Goal: Information Seeking & Learning: Learn about a topic

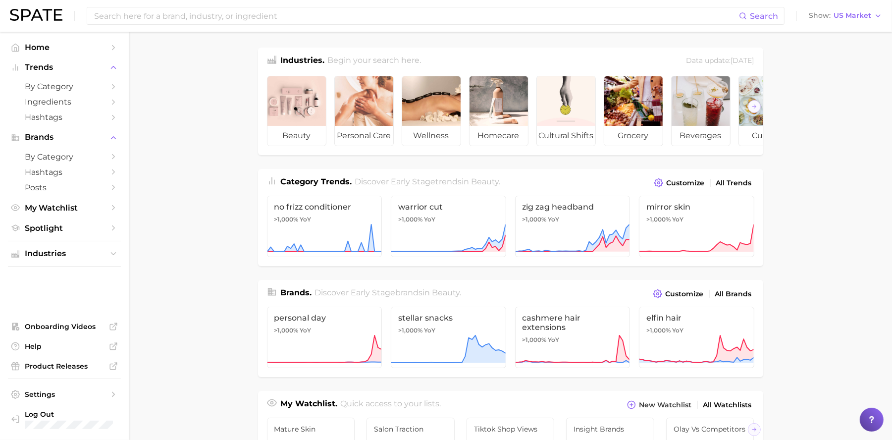
click at [866, 423] on icon at bounding box center [871, 419] width 10 height 10
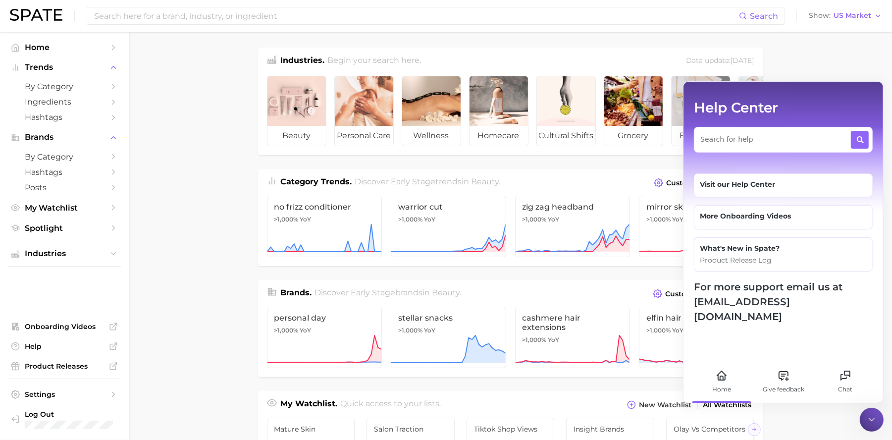
click at [876, 418] on icon at bounding box center [871, 419] width 10 height 10
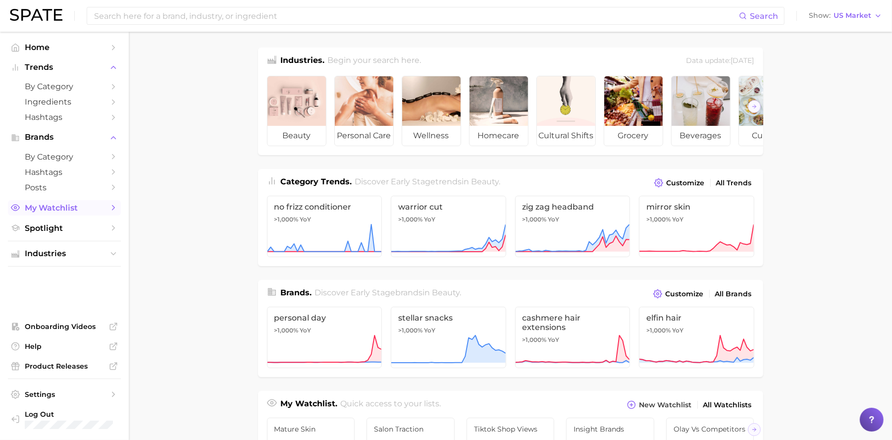
click at [76, 205] on span "My Watchlist" at bounding box center [64, 207] width 79 height 9
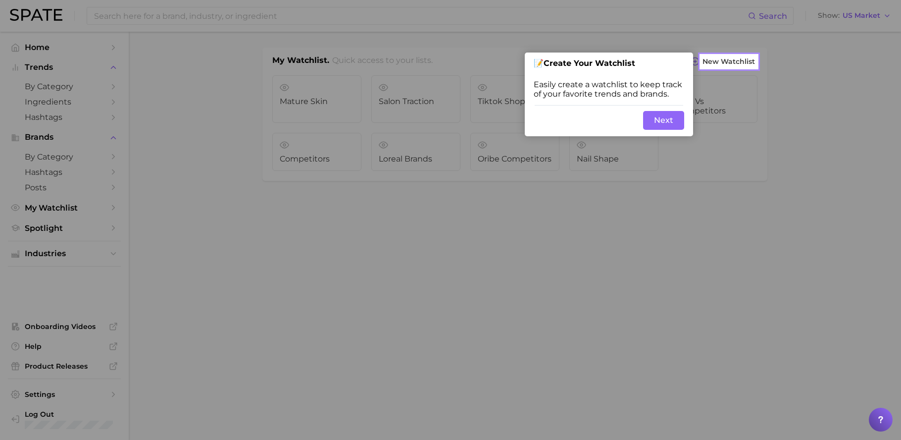
click at [670, 125] on button "Next" at bounding box center [663, 120] width 41 height 19
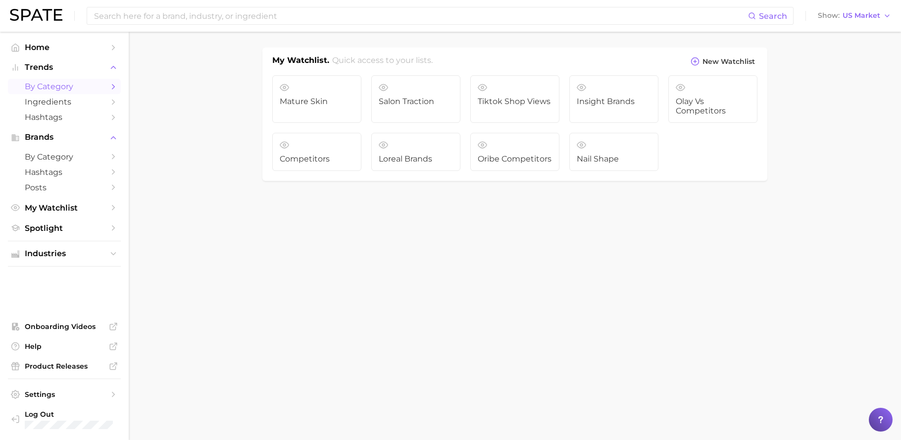
click at [58, 85] on span "by Category" at bounding box center [64, 86] width 79 height 9
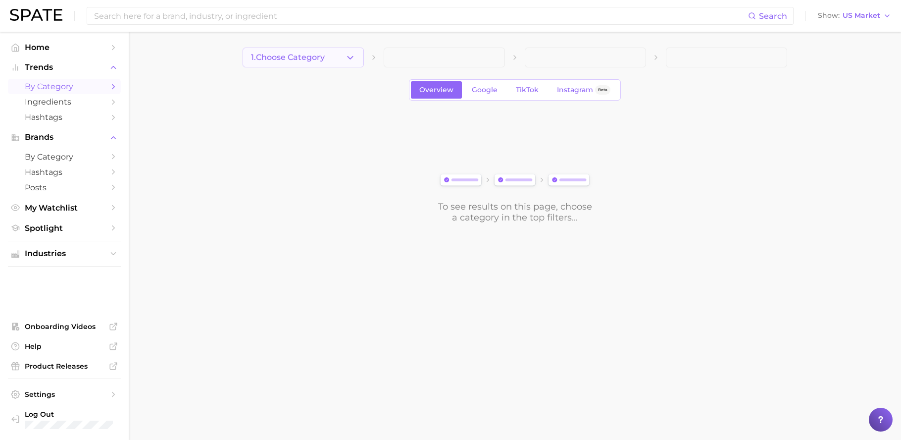
click at [330, 61] on button "1. Choose Category" at bounding box center [303, 58] width 121 height 20
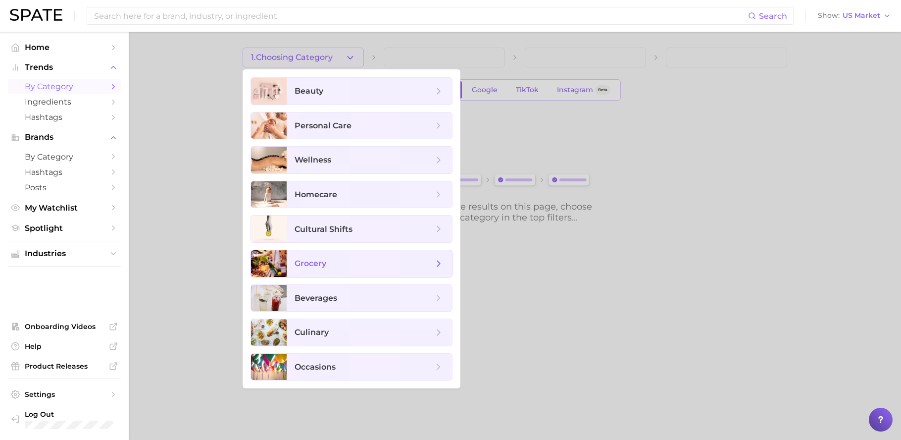
click at [357, 269] on span "grocery" at bounding box center [364, 263] width 139 height 11
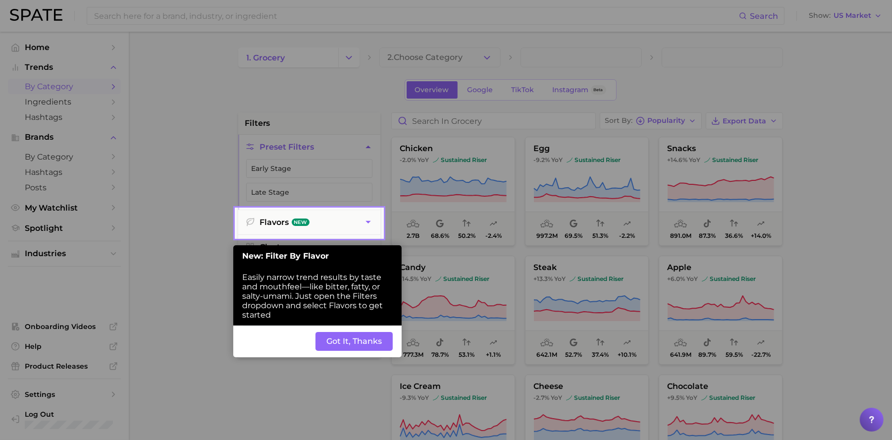
click at [367, 344] on button "Got It, Thanks" at bounding box center [353, 341] width 77 height 19
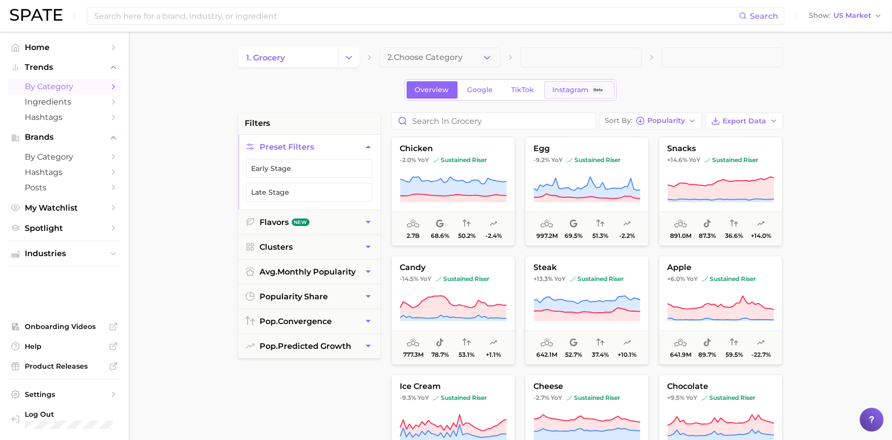
click at [574, 82] on link "Instagram Beta" at bounding box center [579, 89] width 70 height 17
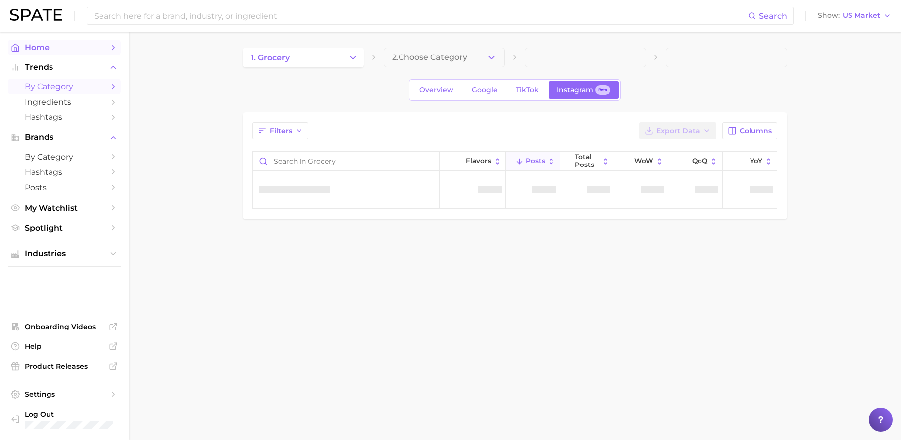
click at [69, 45] on span "Home" at bounding box center [64, 47] width 79 height 9
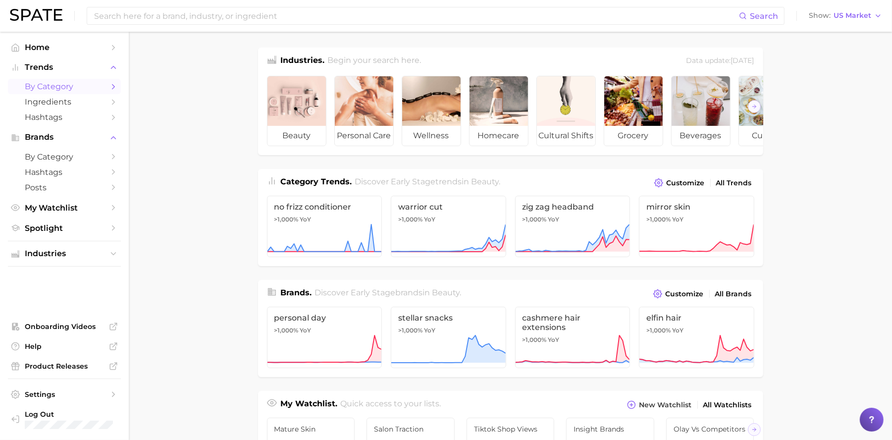
click at [69, 79] on link "by Category" at bounding box center [64, 86] width 113 height 15
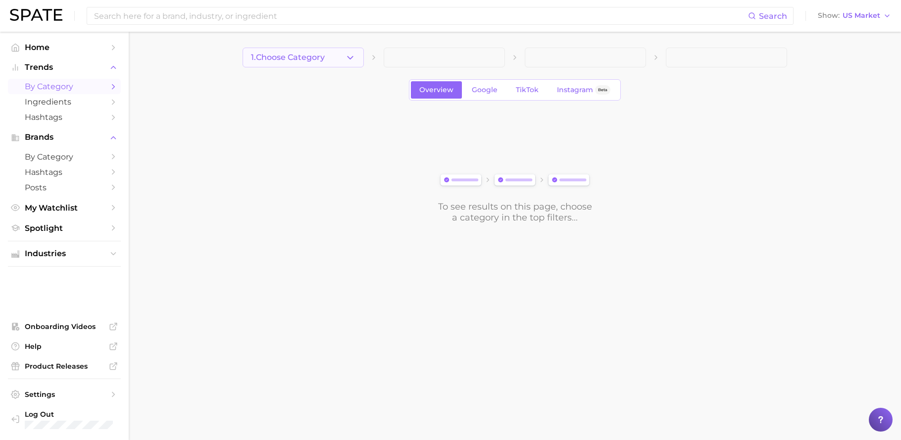
click at [325, 49] on button "1. Choose Category" at bounding box center [303, 58] width 121 height 20
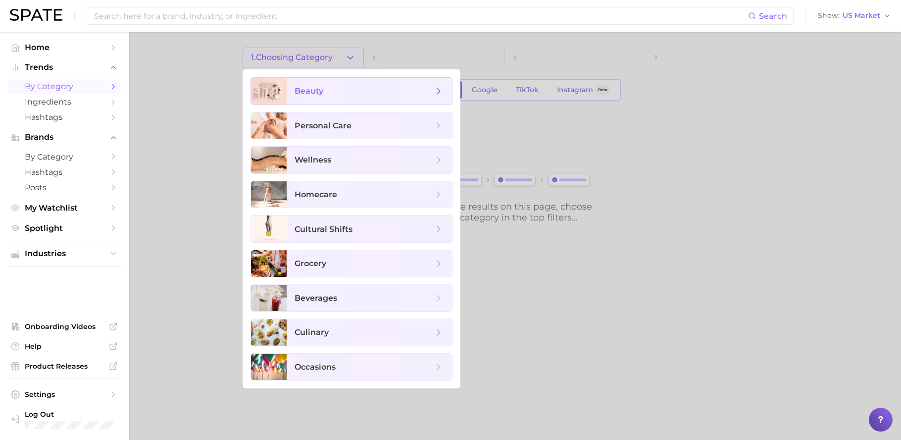
click at [329, 86] on span "beauty" at bounding box center [364, 91] width 139 height 11
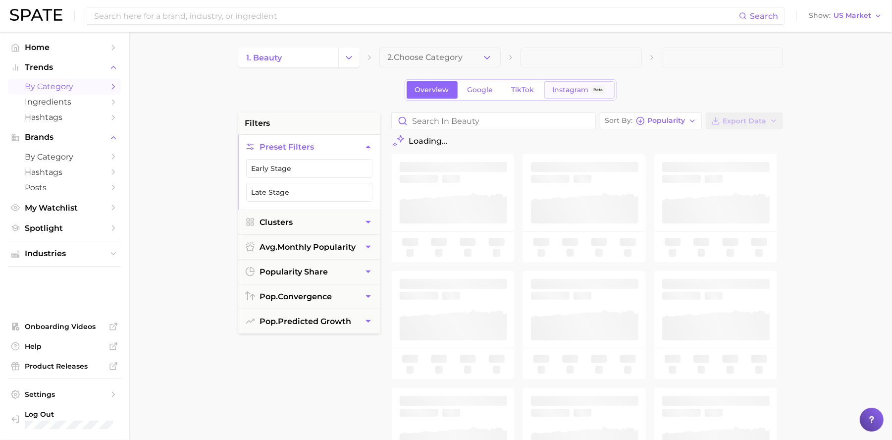
click at [582, 92] on span "Instagram" at bounding box center [570, 90] width 36 height 8
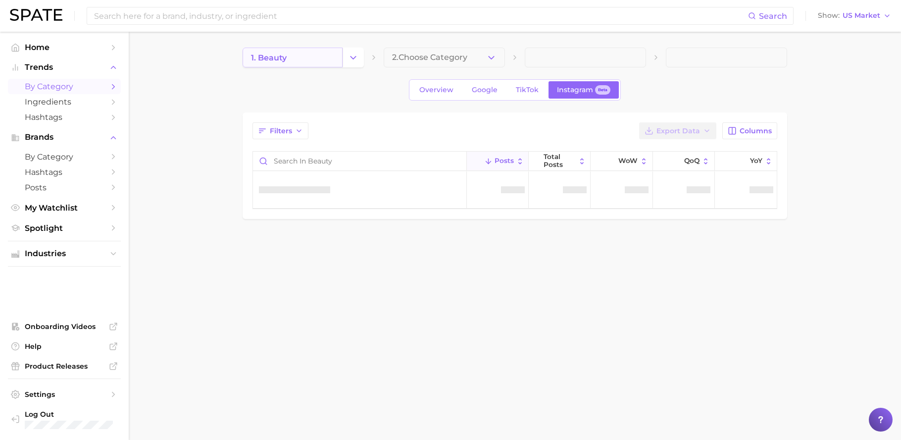
click at [314, 56] on link "1. beauty" at bounding box center [293, 58] width 100 height 20
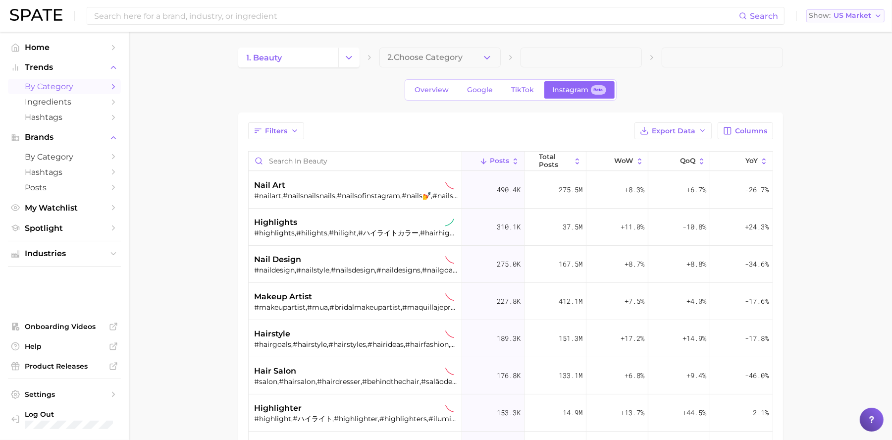
click at [839, 17] on span "US Market" at bounding box center [852, 15] width 38 height 5
click at [844, 68] on button "France" at bounding box center [849, 68] width 87 height 18
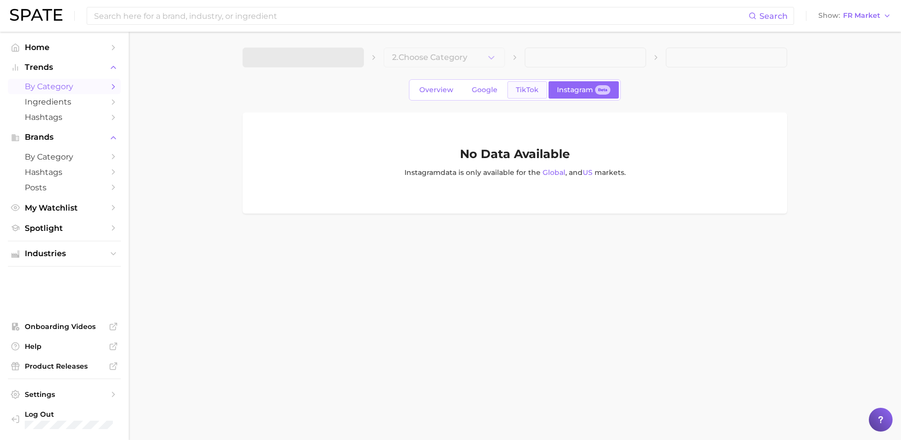
click at [526, 94] on span "TikTok" at bounding box center [527, 90] width 23 height 8
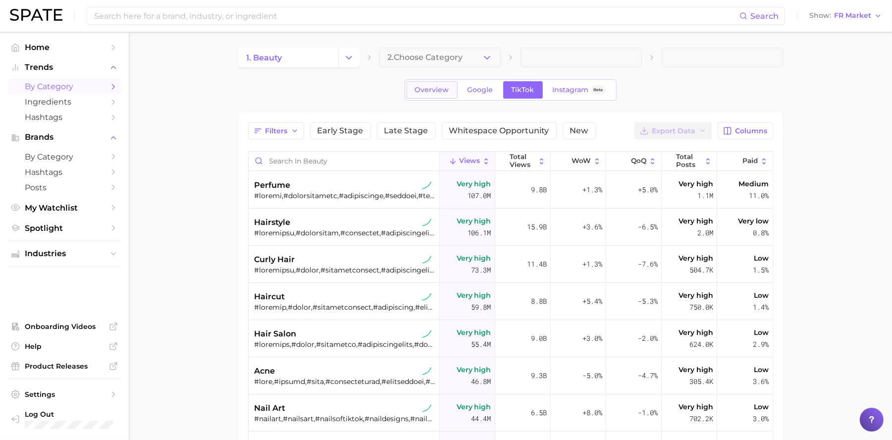
click at [423, 91] on span "Overview" at bounding box center [432, 90] width 34 height 8
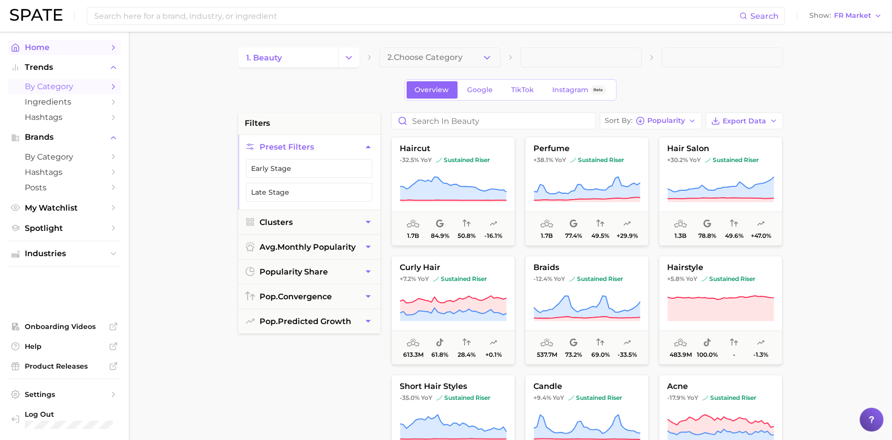
click at [40, 49] on span "Home" at bounding box center [64, 47] width 79 height 9
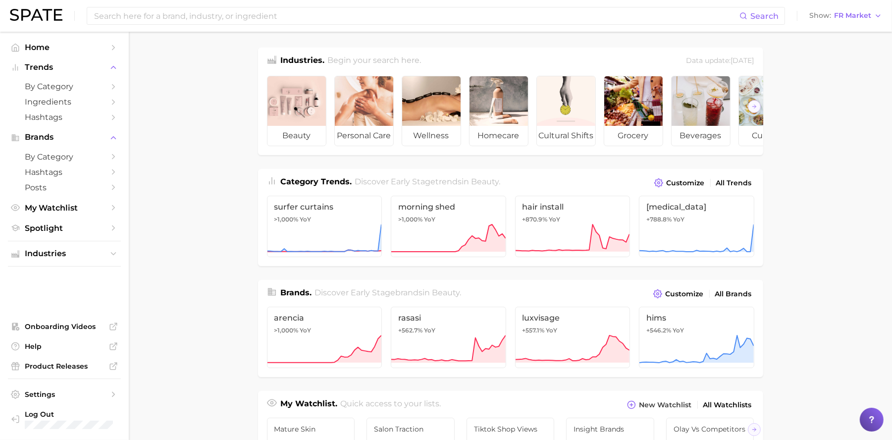
click at [877, 427] on div at bounding box center [871, 419] width 24 height 24
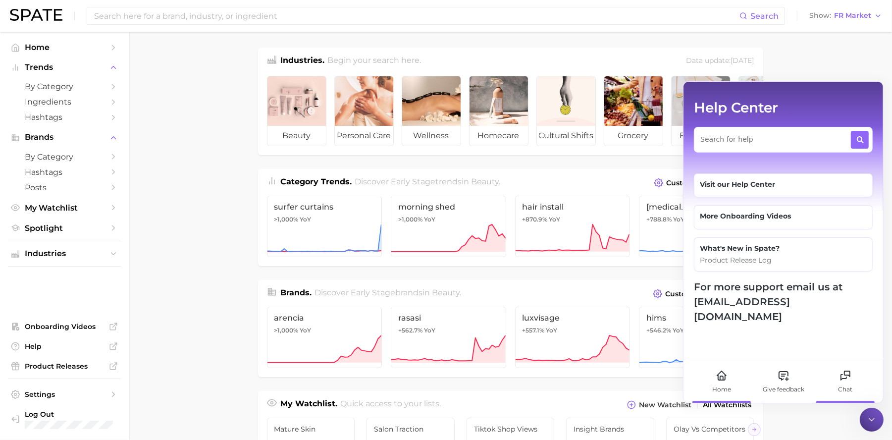
click at [860, 384] on div "Chat" at bounding box center [844, 381] width 55 height 44
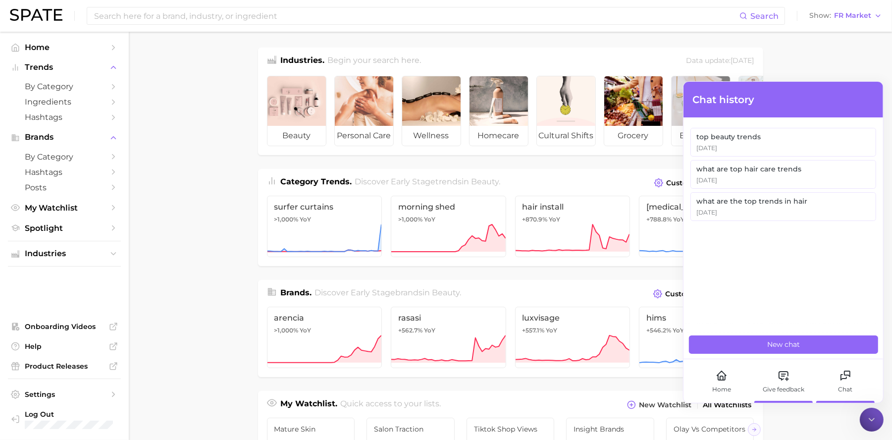
click at [801, 376] on div "Give feedback" at bounding box center [782, 381] width 55 height 44
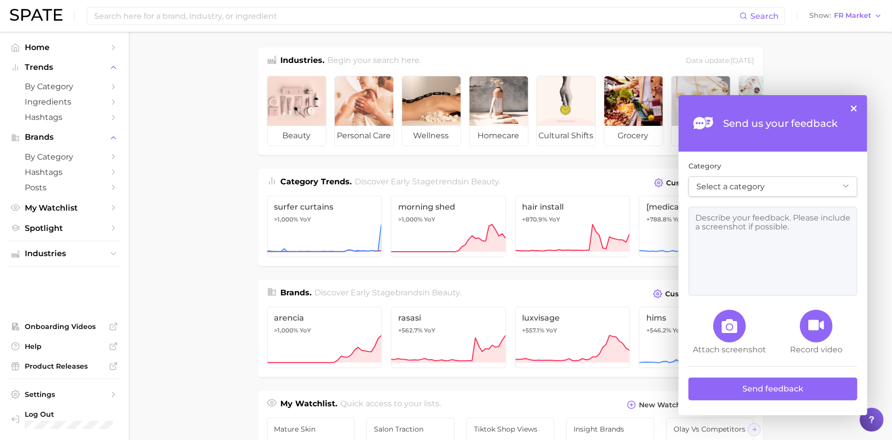
click at [857, 111] on div "Send us your feedback ×" at bounding box center [772, 123] width 189 height 56
click at [855, 110] on button "×" at bounding box center [854, 108] width 6 height 6
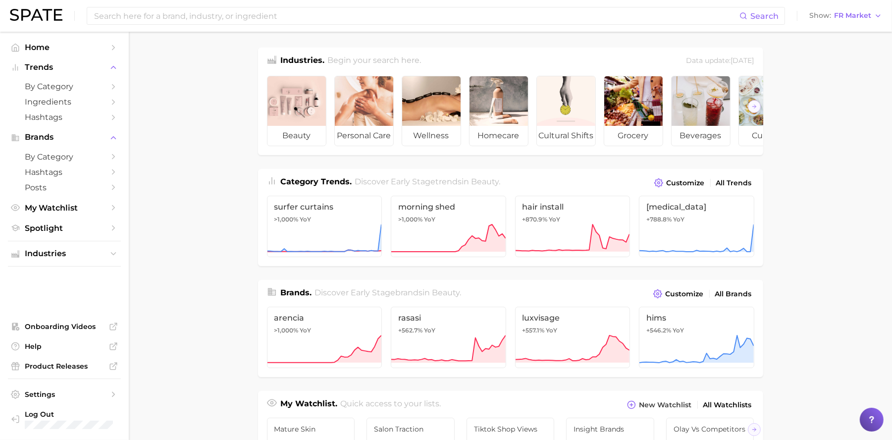
click at [863, 419] on div at bounding box center [871, 419] width 24 height 24
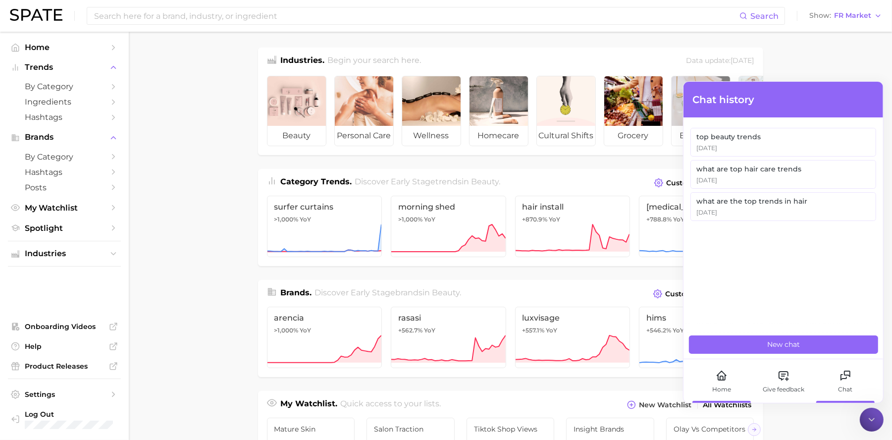
click at [716, 385] on div "Home" at bounding box center [721, 389] width 19 height 9
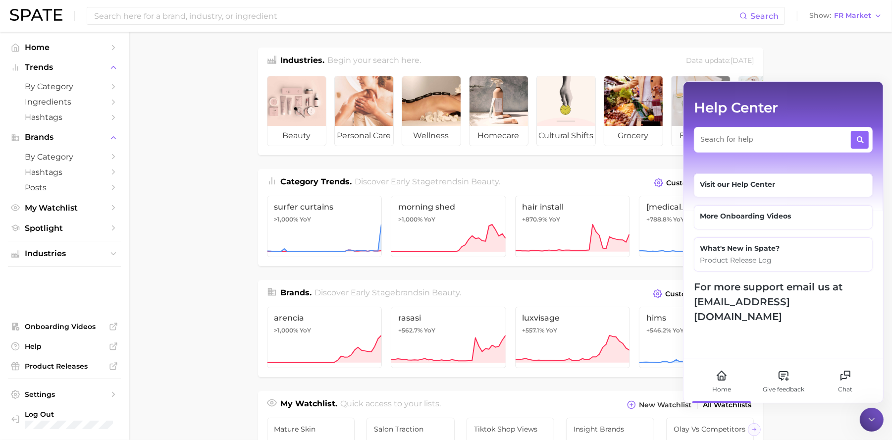
click at [798, 53] on main "Industries. Begin your search here. Data update: July 27th, 2025 beauty persona…" at bounding box center [510, 418] width 763 height 773
click at [869, 430] on div at bounding box center [871, 419] width 24 height 24
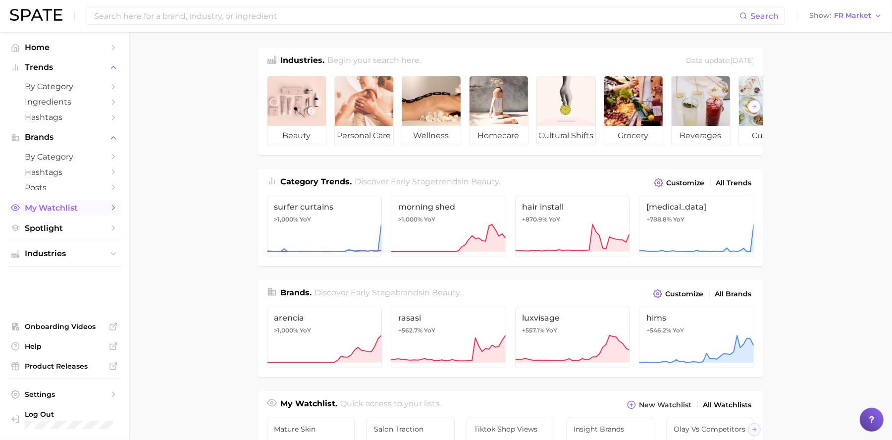
click at [79, 207] on span "My Watchlist" at bounding box center [64, 207] width 79 height 9
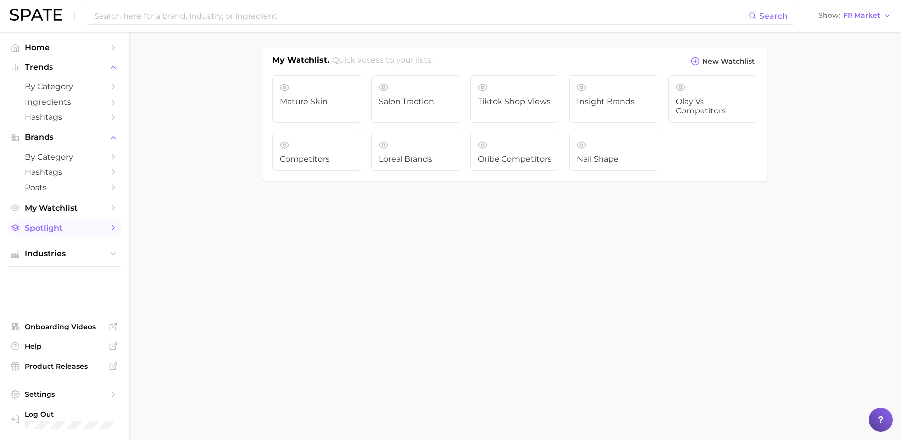
click at [61, 230] on span "Spotlight" at bounding box center [64, 227] width 79 height 9
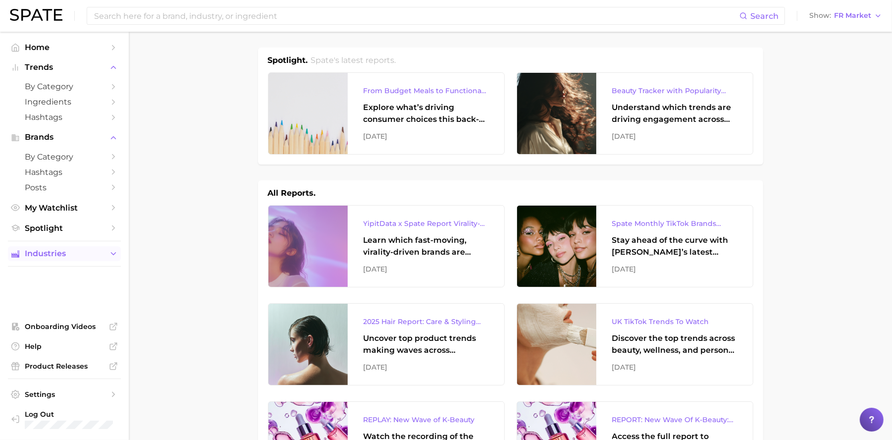
click at [66, 256] on span "Industries" at bounding box center [64, 253] width 79 height 9
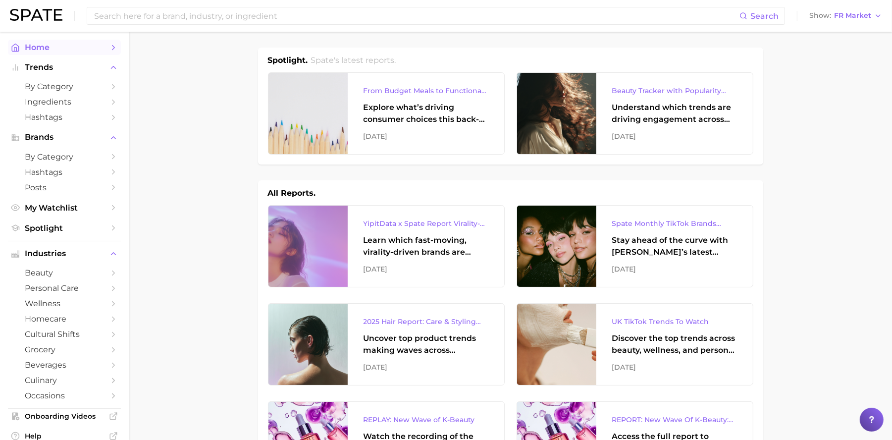
click at [80, 49] on span "Home" at bounding box center [64, 47] width 79 height 9
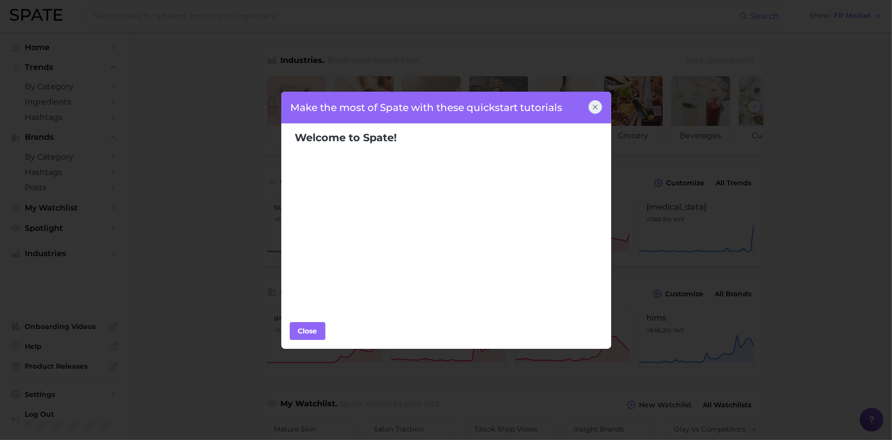
click at [48, 51] on div "Make the most of Spate with these quickstart tutorials Welcome to Spate! Popula…" at bounding box center [446, 220] width 892 height 440
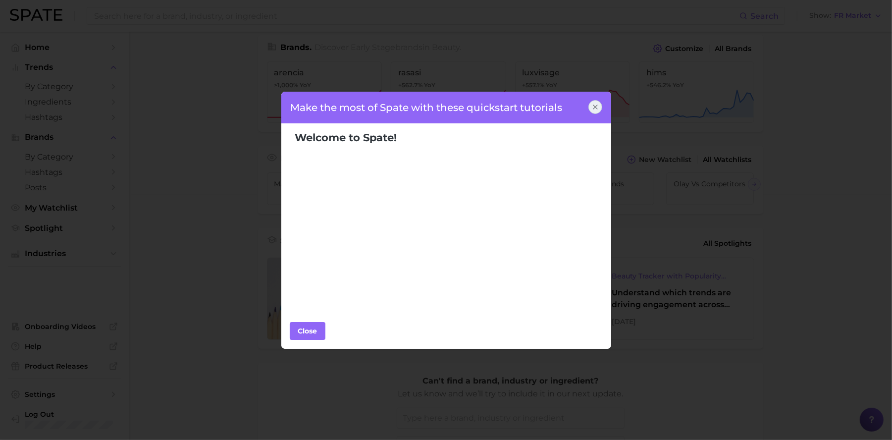
scroll to position [167, 0]
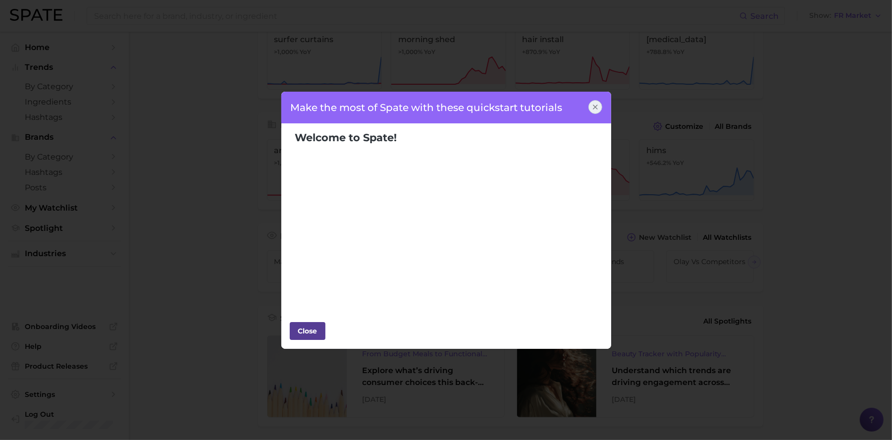
click at [314, 329] on div "Close" at bounding box center [308, 330] width 30 height 15
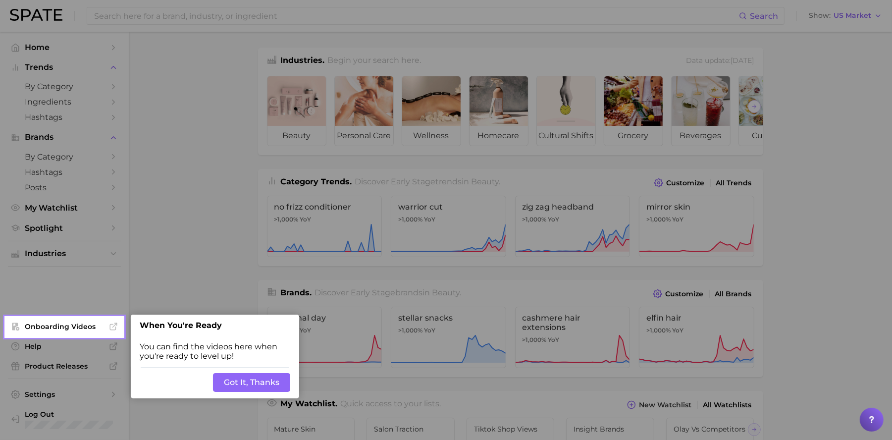
click at [263, 377] on button "Got It, Thanks" at bounding box center [251, 382] width 77 height 19
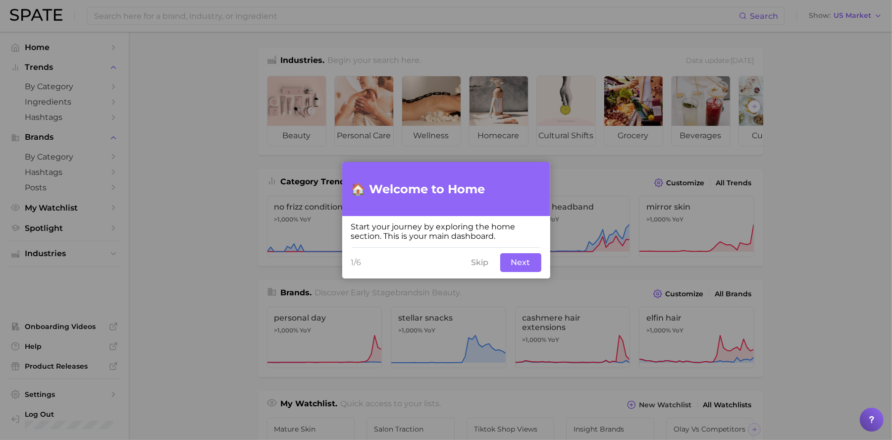
click at [525, 263] on button "Next" at bounding box center [520, 262] width 41 height 19
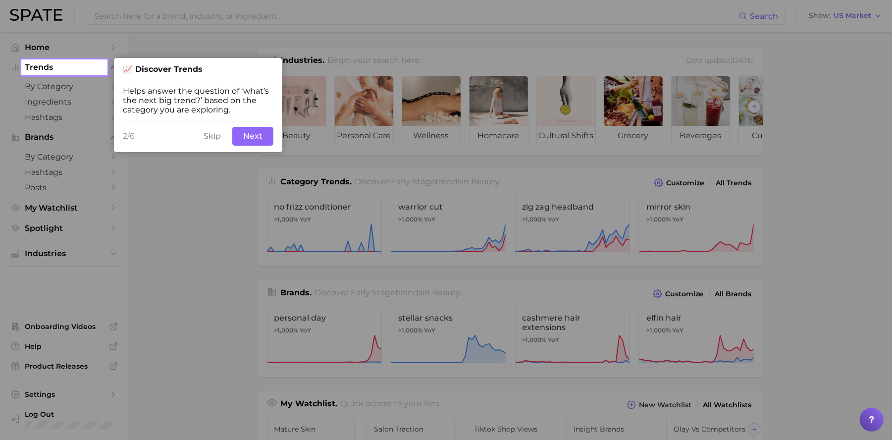
click at [253, 138] on button "Next" at bounding box center [252, 136] width 41 height 19
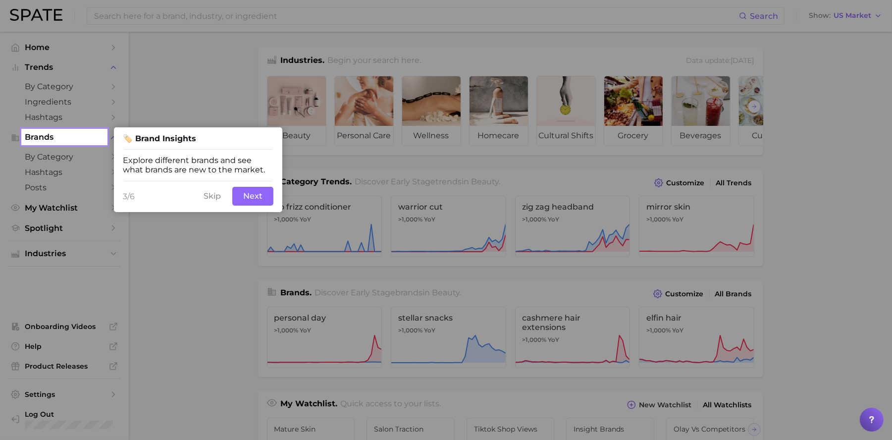
click at [251, 200] on button "Next" at bounding box center [252, 196] width 41 height 19
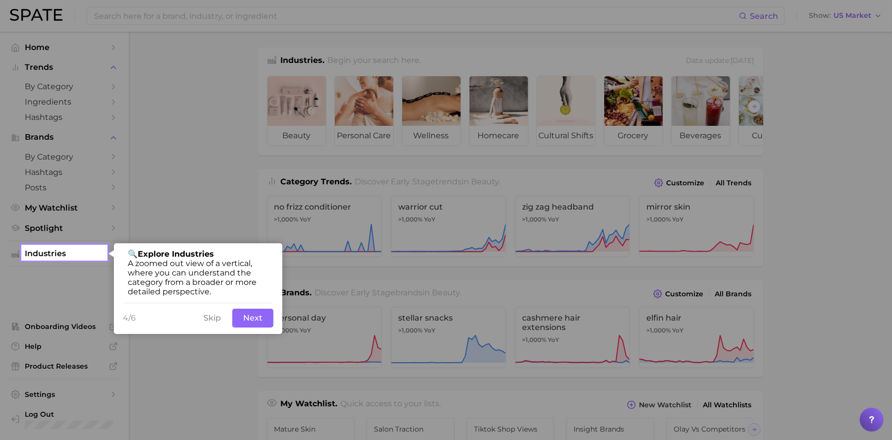
click at [249, 319] on button "Next" at bounding box center [252, 317] width 41 height 19
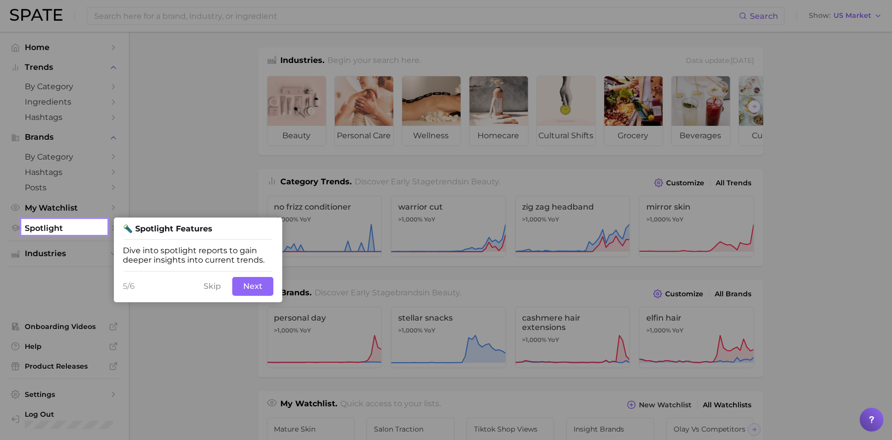
click at [256, 293] on button "Next" at bounding box center [252, 286] width 41 height 19
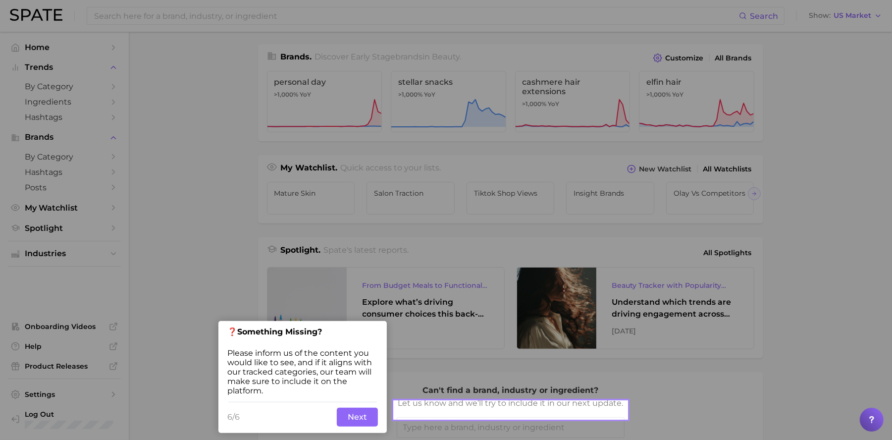
scroll to position [236, 0]
click at [362, 418] on button "Next" at bounding box center [357, 416] width 41 height 19
